Goal: Task Accomplishment & Management: Use online tool/utility

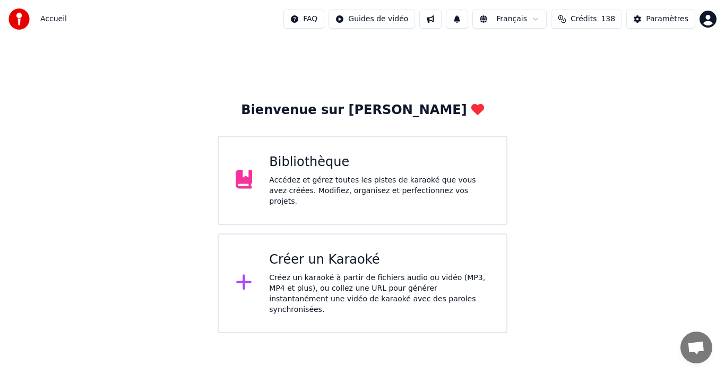
click at [612, 18] on span "138" at bounding box center [608, 19] width 14 height 11
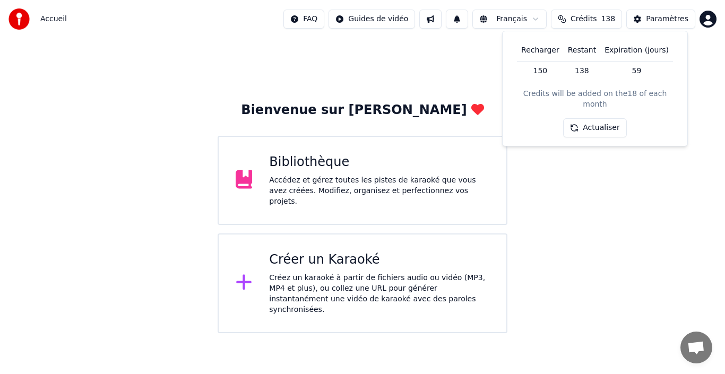
click at [598, 165] on div "Bienvenue sur Youka Bibliothèque Accédez et gérez toutes les pistes de karaoké …" at bounding box center [362, 185] width 725 height 295
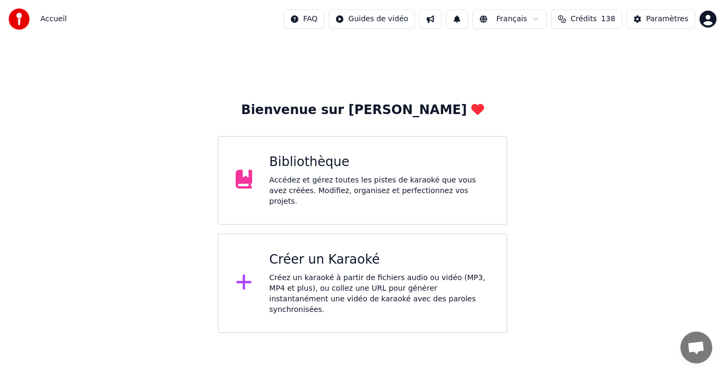
click at [308, 264] on div "Créer un Karaoké" at bounding box center [379, 259] width 220 height 17
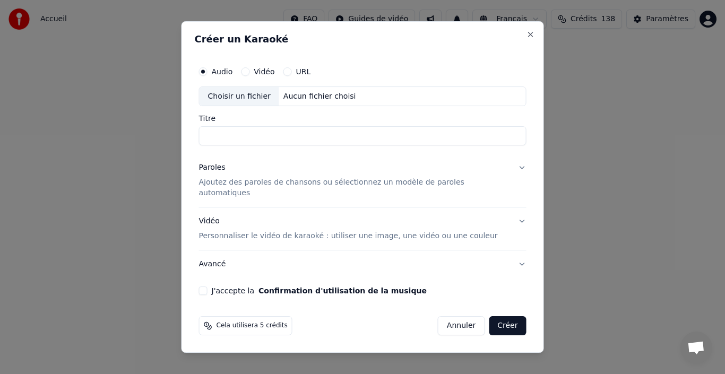
click at [249, 76] on button "Vidéo" at bounding box center [245, 71] width 8 height 8
click at [292, 76] on button "URL" at bounding box center [287, 71] width 8 height 8
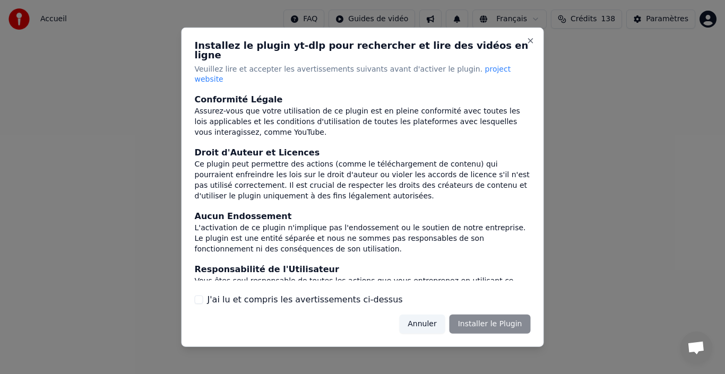
click at [355, 293] on label "J'ai lu et compris les avertissements ci-dessus" at bounding box center [304, 299] width 195 height 13
click at [203, 295] on button "J'ai lu et compris les avertissements ci-dessus" at bounding box center [199, 299] width 8 height 8
click at [435, 315] on button "Annuler" at bounding box center [422, 324] width 46 height 19
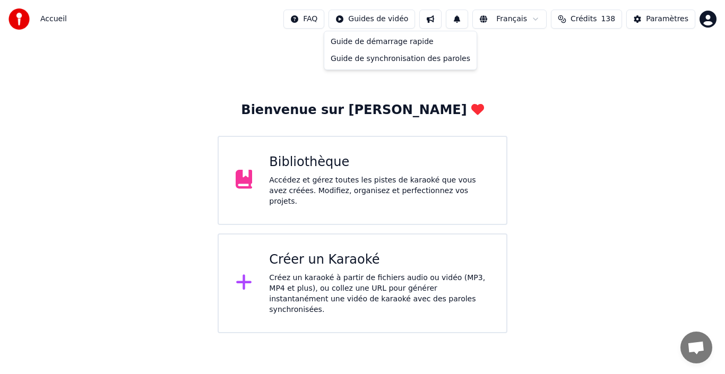
click at [407, 21] on html "Accueil FAQ Guides de vidéo Français Crédits 138 Paramètres Bienvenue sur Youka…" at bounding box center [362, 166] width 725 height 333
click at [385, 59] on div "Guide de synchronisation des paroles" at bounding box center [400, 58] width 148 height 17
click at [354, 163] on div "Bibliothèque" at bounding box center [379, 162] width 220 height 17
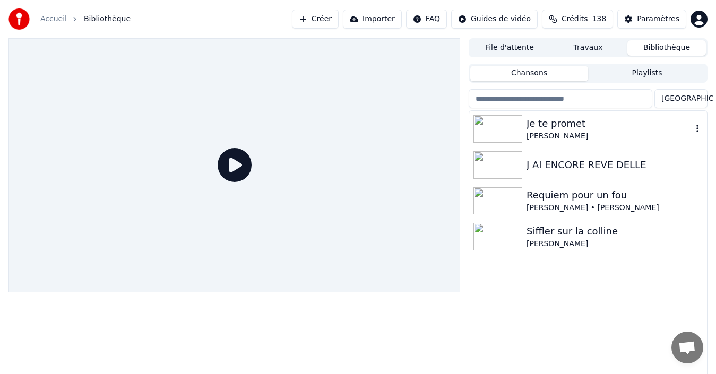
click at [572, 127] on div "Je te promet" at bounding box center [609, 123] width 166 height 15
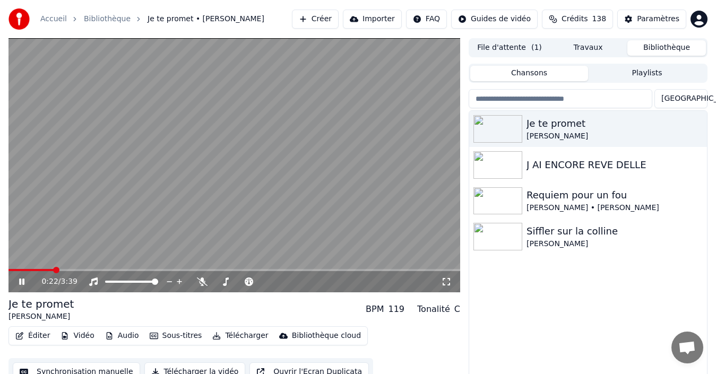
click at [53, 270] on span at bounding box center [233, 270] width 451 height 2
click at [23, 281] on icon at bounding box center [21, 282] width 5 height 6
click at [32, 338] on button "Éditer" at bounding box center [32, 335] width 43 height 15
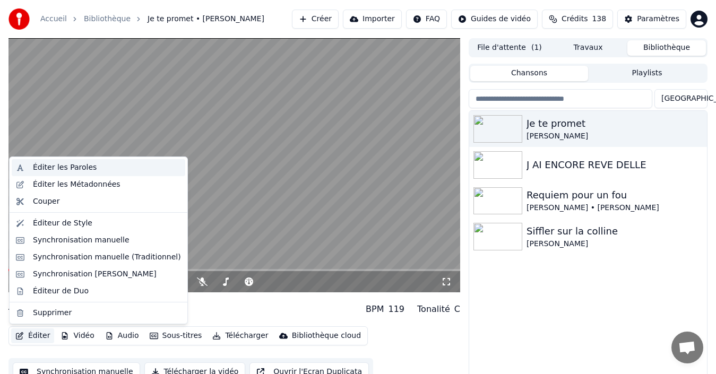
click at [80, 168] on div "Éditer les Paroles" at bounding box center [65, 167] width 64 height 11
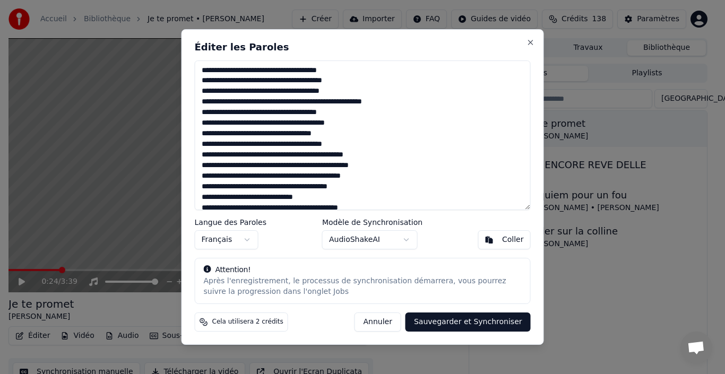
drag, startPoint x: 349, startPoint y: 67, endPoint x: 247, endPoint y: 71, distance: 102.4
click at [247, 71] on textarea at bounding box center [363, 135] width 336 height 150
type textarea "**********"
click at [408, 237] on body "Accueil Bibliothèque Je te promet • [PERSON_NAME] Créer Importer FAQ Guides de …" at bounding box center [358, 187] width 716 height 374
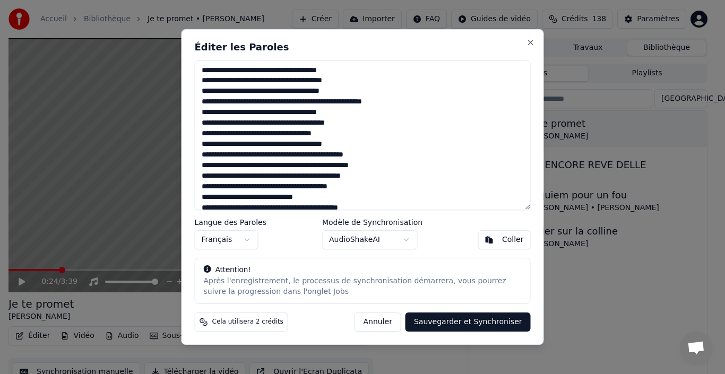
click at [487, 318] on button "Sauvegarder et Synchroniser" at bounding box center [467, 321] width 125 height 19
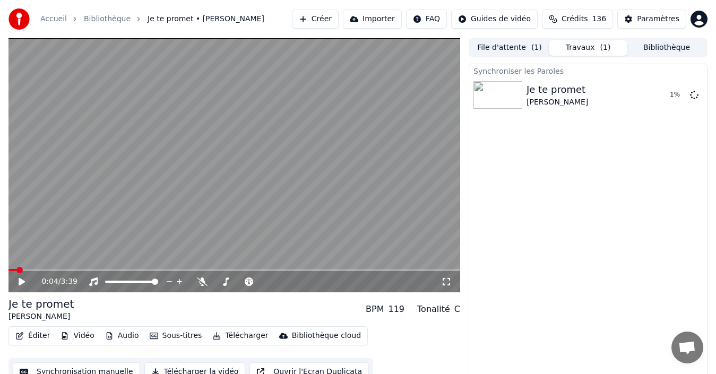
click at [16, 270] on span at bounding box center [12, 270] width 8 height 2
click at [23, 279] on icon at bounding box center [29, 281] width 24 height 8
click at [23, 279] on icon at bounding box center [21, 282] width 5 height 6
click at [14, 271] on span at bounding box center [11, 270] width 6 height 2
click at [228, 281] on span at bounding box center [240, 282] width 53 height 2
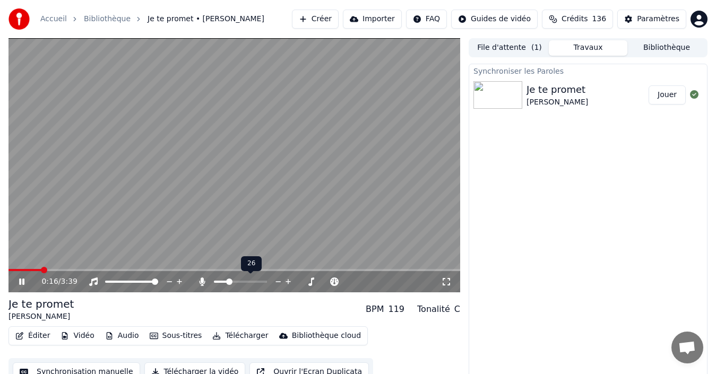
click at [237, 281] on span at bounding box center [240, 282] width 53 height 2
click at [14, 270] on span at bounding box center [11, 270] width 6 height 2
click at [24, 281] on icon at bounding box center [21, 282] width 5 height 6
click at [332, 17] on button "Créer" at bounding box center [315, 19] width 47 height 19
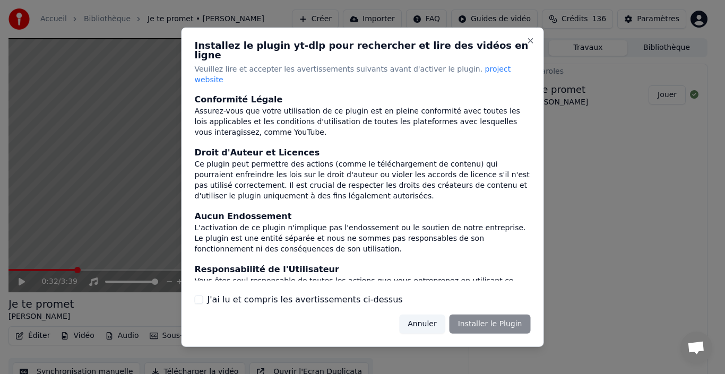
click at [199, 295] on button "J'ai lu et compris les avertissements ci-dessus" at bounding box center [199, 299] width 8 height 8
click at [424, 315] on button "Annuler" at bounding box center [422, 324] width 46 height 19
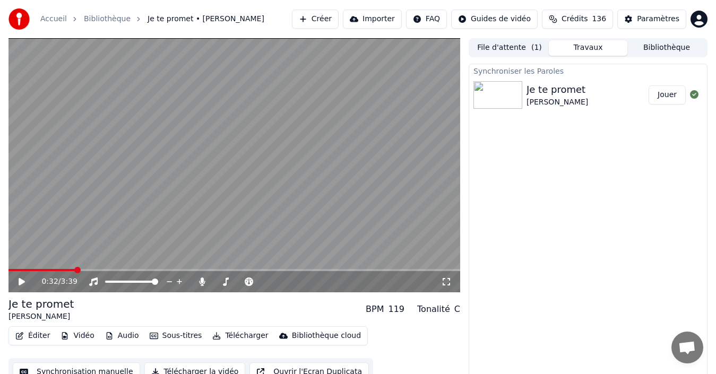
click at [338, 20] on button "Créer" at bounding box center [315, 19] width 47 height 19
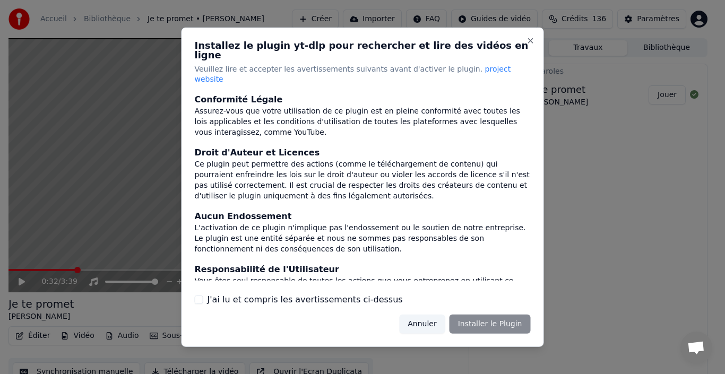
click at [436, 315] on button "Annuler" at bounding box center [422, 324] width 46 height 19
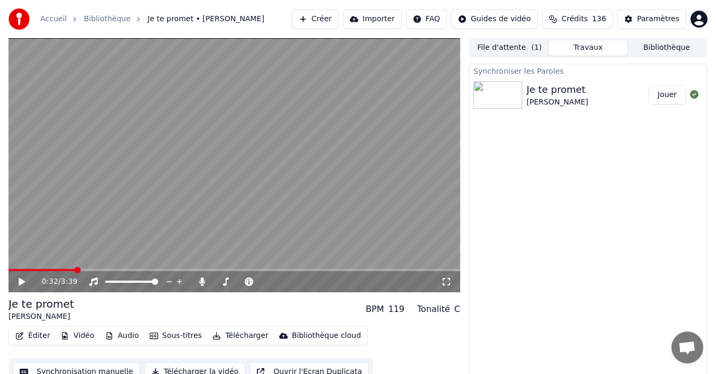
click at [643, 46] on button "Bibliothèque" at bounding box center [666, 47] width 79 height 15
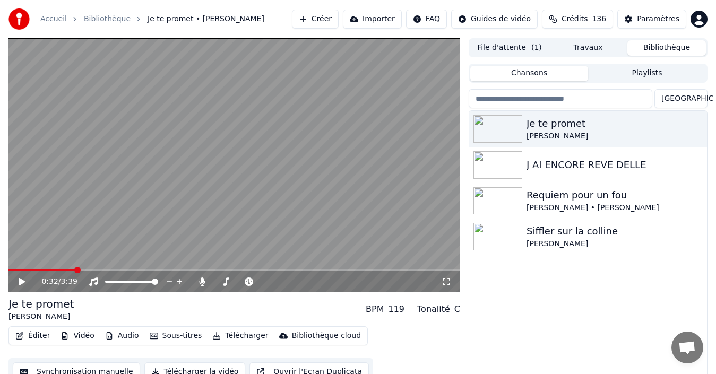
click at [588, 49] on button "Travaux" at bounding box center [588, 47] width 79 height 15
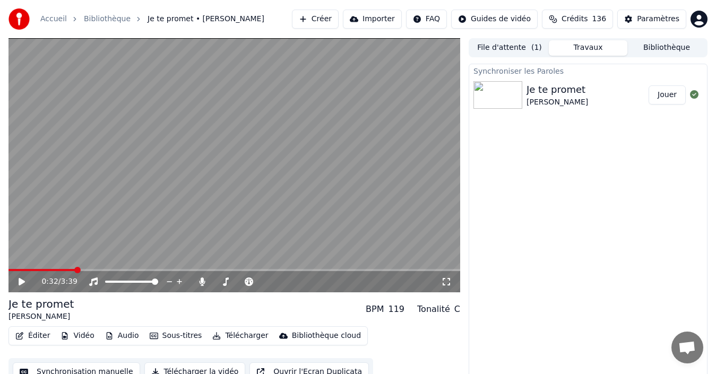
click at [53, 20] on link "Accueil" at bounding box center [53, 19] width 27 height 11
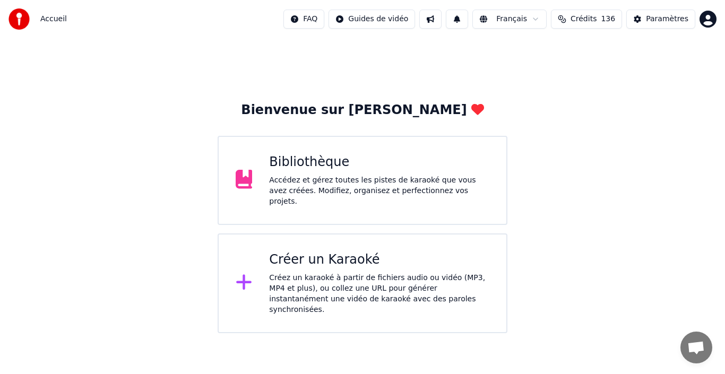
click at [328, 254] on div "Créer un Karaoké" at bounding box center [379, 259] width 220 height 17
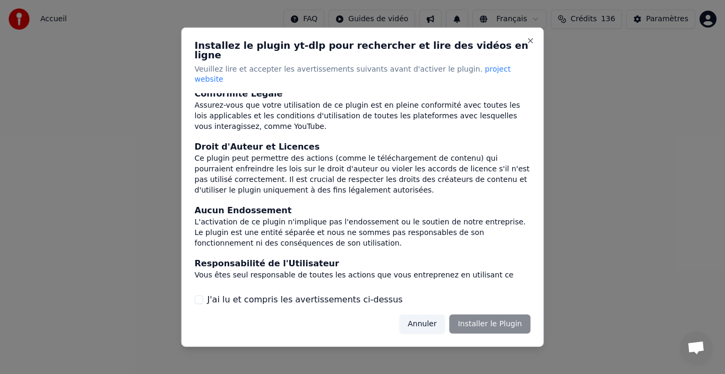
scroll to position [112, 0]
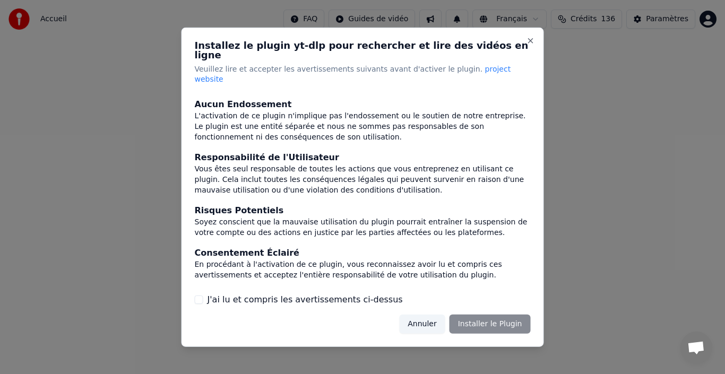
click at [201, 295] on button "J'ai lu et compris les avertissements ci-dessus" at bounding box center [199, 299] width 8 height 8
click at [509, 317] on button "Installer le Plugin" at bounding box center [489, 324] width 81 height 19
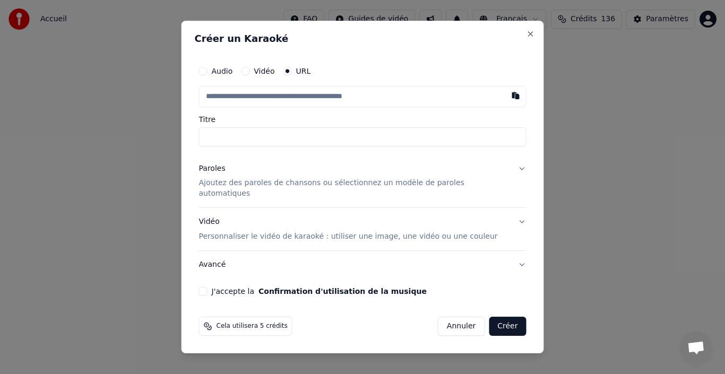
click at [207, 75] on button "Audio" at bounding box center [203, 71] width 8 height 8
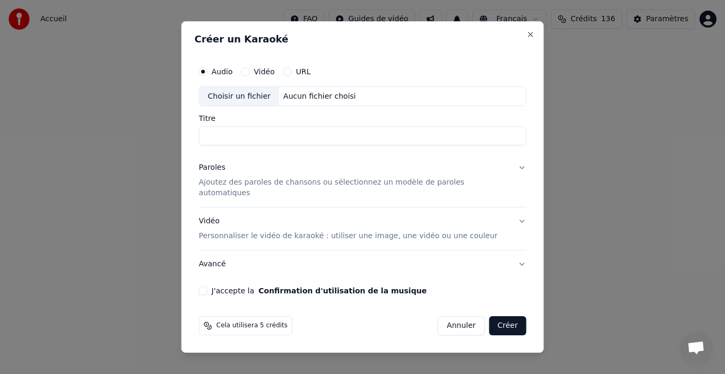
click at [265, 73] on div "Vidéo" at bounding box center [257, 71] width 33 height 8
click at [249, 76] on button "Vidéo" at bounding box center [245, 71] width 8 height 8
click at [295, 73] on div "URL" at bounding box center [297, 71] width 28 height 8
click at [292, 73] on button "URL" at bounding box center [287, 71] width 8 height 8
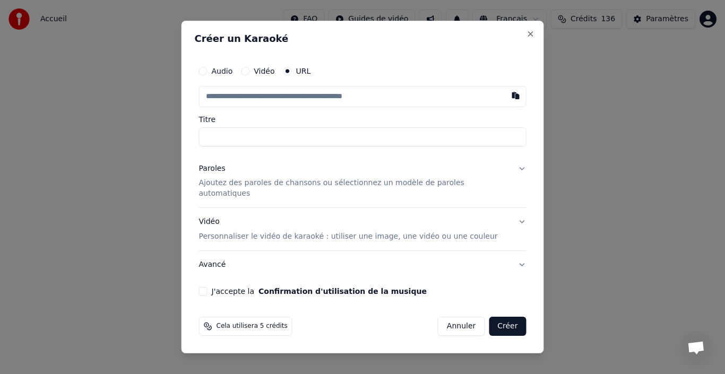
click at [303, 98] on input "text" at bounding box center [362, 96] width 327 height 21
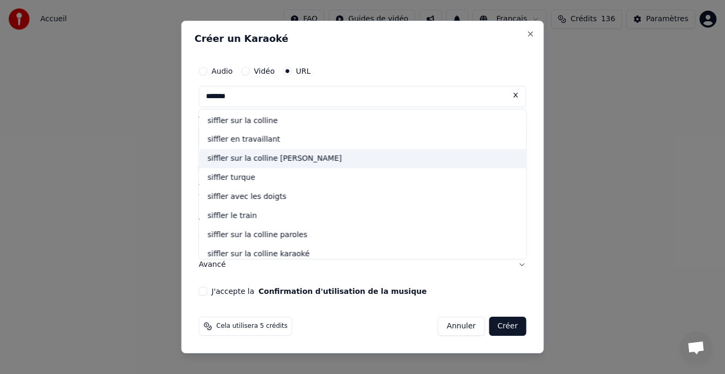
click at [276, 166] on div "siffler sur la colline [PERSON_NAME]" at bounding box center [362, 159] width 327 height 19
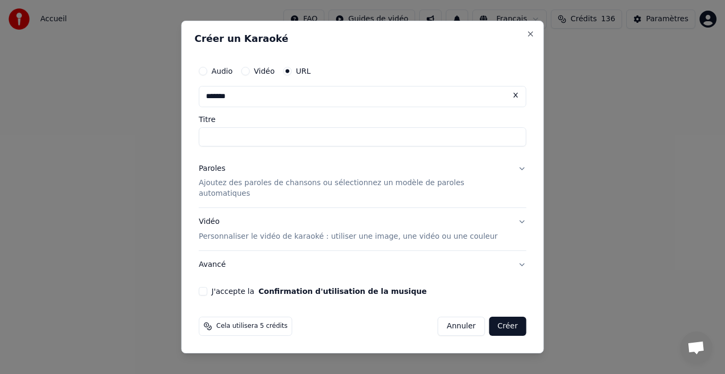
type input "**********"
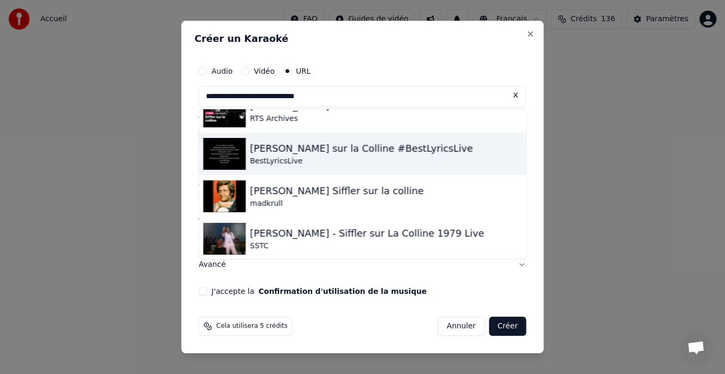
scroll to position [0, 0]
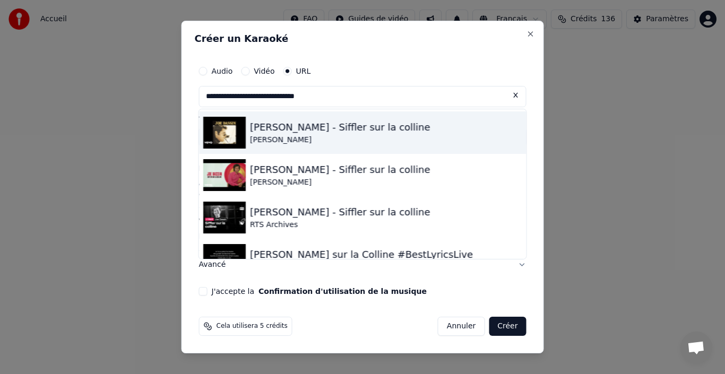
click at [357, 133] on div "[PERSON_NAME] - Siffler sur la colline" at bounding box center [340, 127] width 180 height 15
type input "**********"
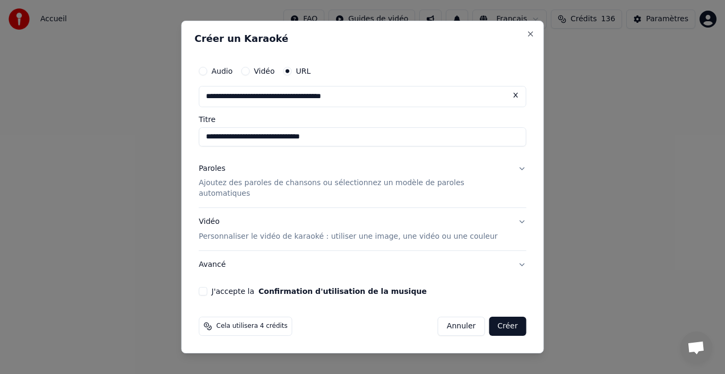
click at [367, 187] on p "Ajoutez des paroles de chansons ou sélectionnez un modèle de paroles automatiqu…" at bounding box center [354, 188] width 310 height 21
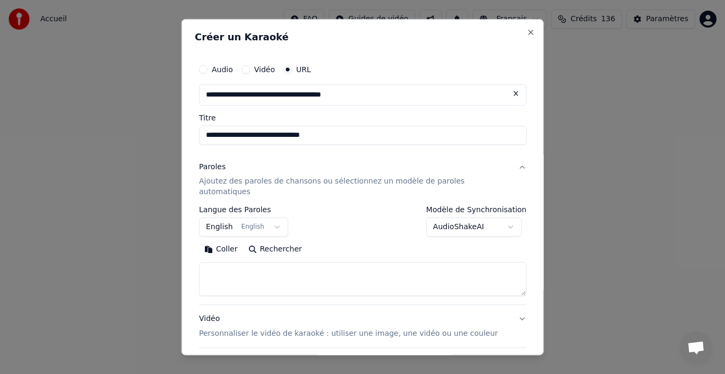
click at [278, 241] on button "Rechercher" at bounding box center [274, 249] width 64 height 17
type textarea "**********"
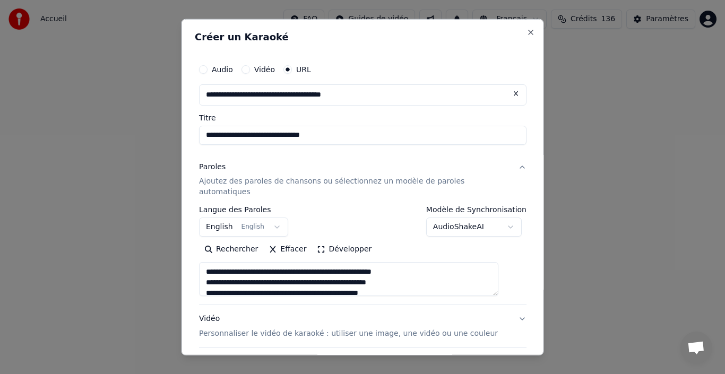
scroll to position [21, 0]
click at [280, 218] on button "English English" at bounding box center [243, 227] width 89 height 19
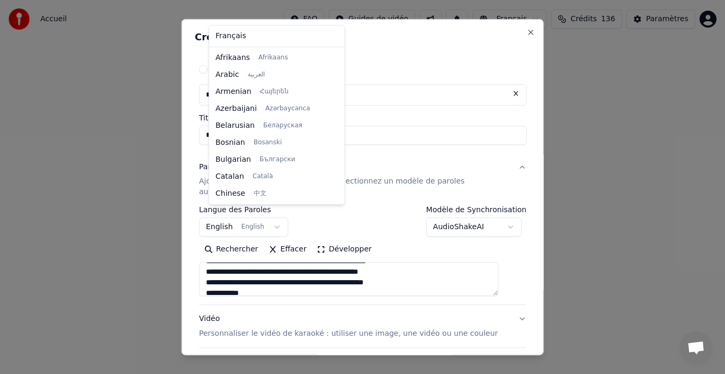
scroll to position [85, 0]
select select "**"
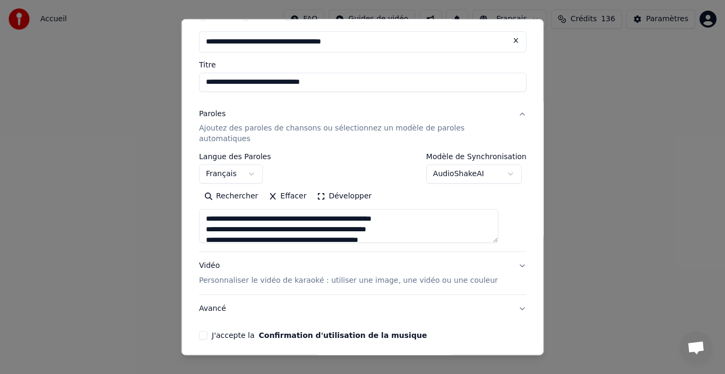
scroll to position [0, 0]
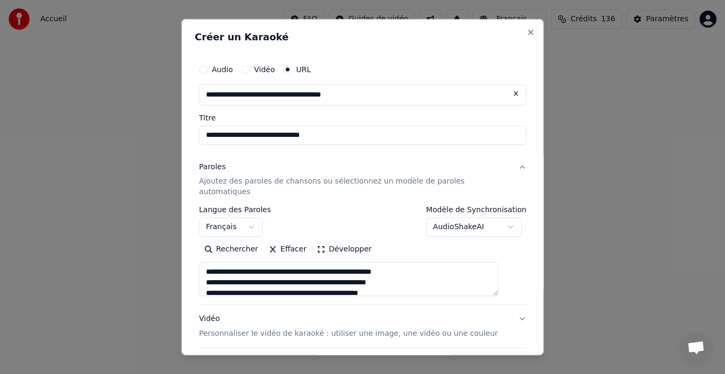
click at [499, 215] on body "**********" at bounding box center [362, 166] width 725 height 333
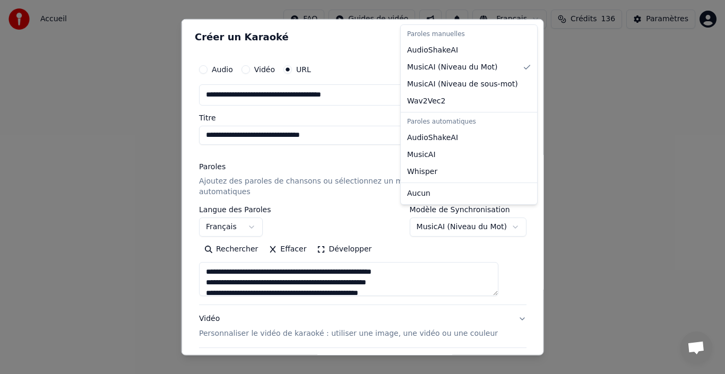
click at [496, 217] on body "**********" at bounding box center [362, 166] width 725 height 333
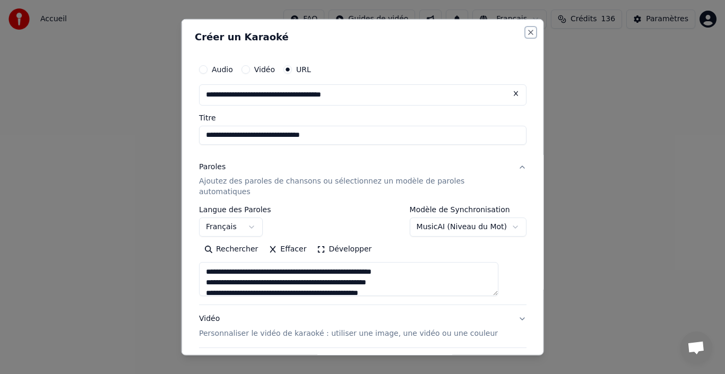
click at [526, 32] on button "Close" at bounding box center [530, 32] width 8 height 8
select select "**********"
select select
